Goal: Information Seeking & Learning: Learn about a topic

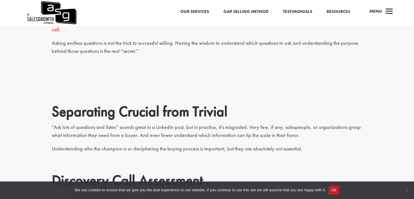
scroll to position [526, 0]
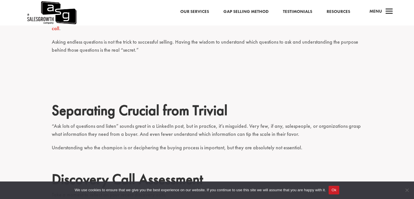
click at [56, 12] on img at bounding box center [51, 13] width 50 height 26
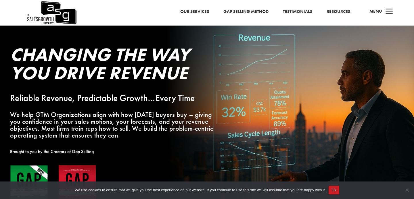
click at [234, 14] on link "Gap Selling Method" at bounding box center [245, 11] width 45 height 7
click at [388, 10] on span "a" at bounding box center [388, 11] width 11 height 11
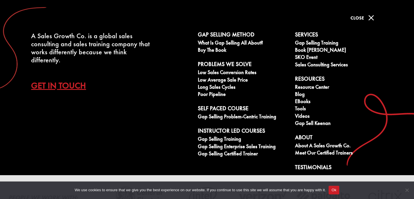
click at [339, 192] on button "Ok" at bounding box center [333, 190] width 11 height 9
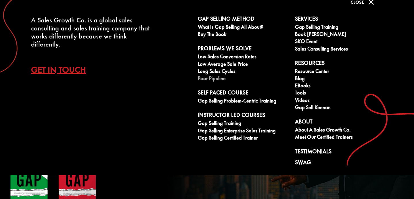
scroll to position [15, 0]
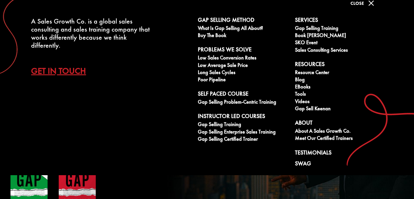
click at [30, 184] on img at bounding box center [53, 195] width 86 height 61
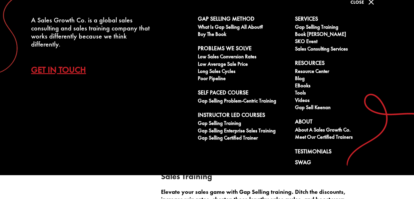
scroll to position [606, 0]
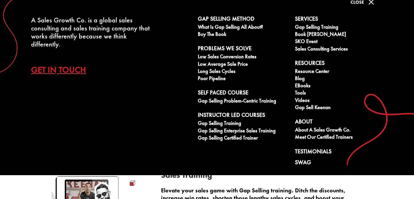
click at [367, 5] on span "M" at bounding box center [370, 1] width 11 height 11
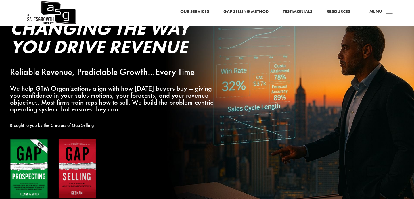
scroll to position [0, 0]
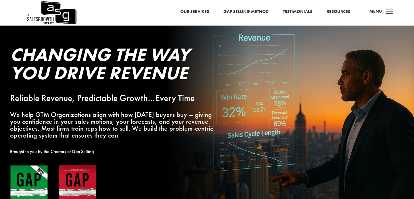
click at [261, 11] on link "Gap Selling Method" at bounding box center [245, 11] width 45 height 7
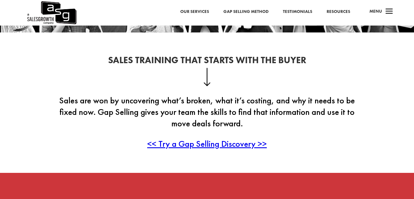
scroll to position [118, 0]
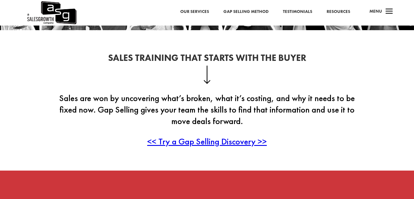
click at [205, 140] on span "<< Try a Gap Selling Discovery >>" at bounding box center [206, 141] width 119 height 11
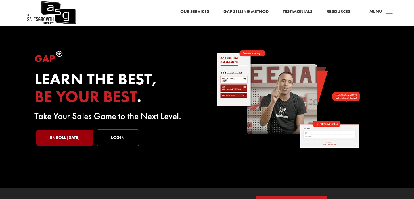
click at [70, 141] on link "Enroll [DATE]" at bounding box center [64, 138] width 57 height 16
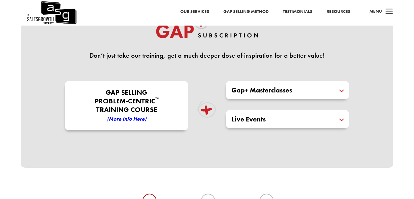
scroll to position [150, 0]
click at [176, 106] on p "Gap Selling Problem-Centric ™ Training COURSE (More Info here)" at bounding box center [126, 105] width 120 height 35
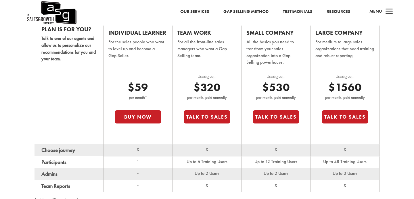
scroll to position [379, 0]
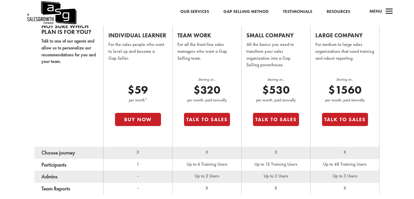
click at [130, 62] on p "For the sales people who want to level up and become a Gap Seller." at bounding box center [137, 55] width 59 height 28
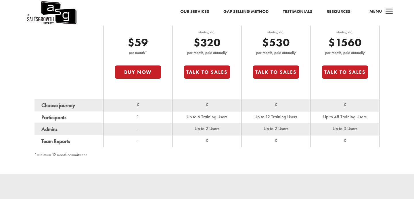
scroll to position [427, 0]
